Goal: Check status: Check status

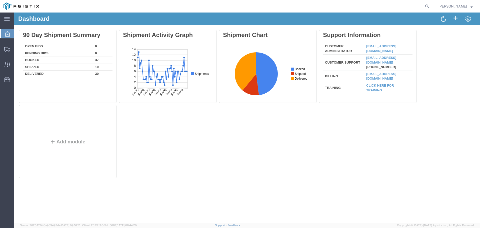
click at [431, 6] on agx-global-search at bounding box center [351, 6] width 160 height 13
click at [431, 6] on icon at bounding box center [427, 6] width 7 height 7
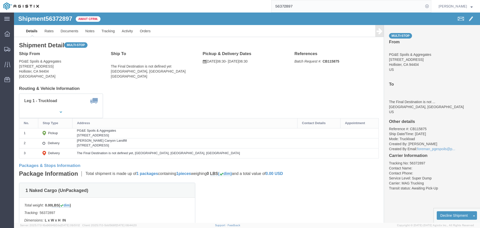
click div "Shipment Detail Multi-stop Ship From PG&E Spoils & Aggregates [STREET_ADDRESS][…"
click at [303, 6] on input "56372897" at bounding box center [348, 6] width 152 height 12
type input "5"
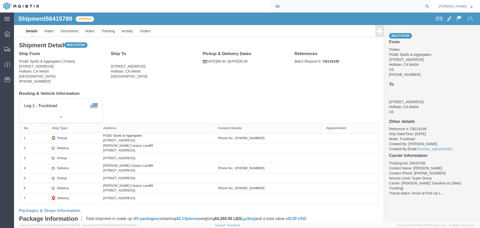
type input "5"
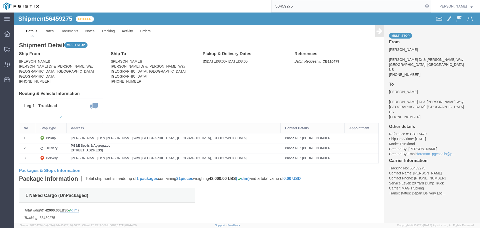
click td "[PERSON_NAME] Dr & [PERSON_NAME] Way, [GEOGRAPHIC_DATA], [GEOGRAPHIC_DATA], [GE…"
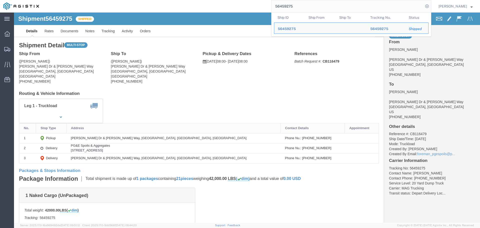
click at [311, 7] on input "56459275" at bounding box center [348, 6] width 152 height 12
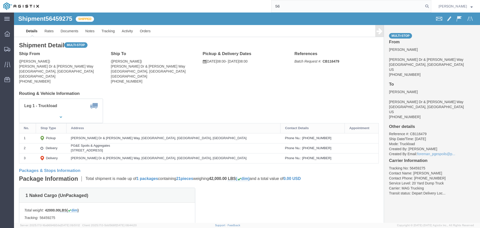
type input "5"
type input "56459276"
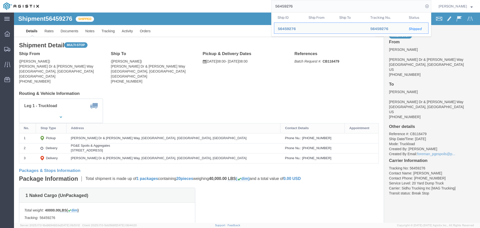
click h2 "Shipment Detail Multi-stop"
